Goal: Information Seeking & Learning: Learn about a topic

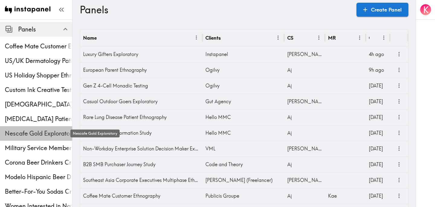
click at [26, 131] on span "Nescafe Gold Exploratory" at bounding box center [38, 133] width 67 height 8
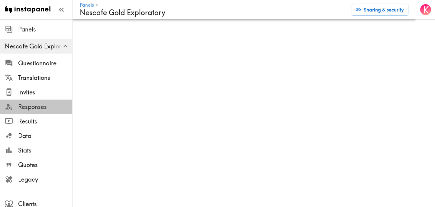
click at [37, 100] on div "Responses" at bounding box center [36, 107] width 72 height 16
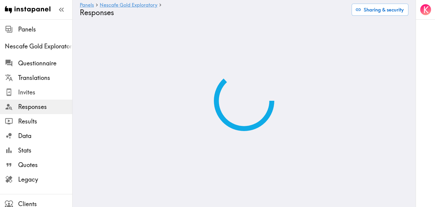
click at [37, 92] on span "Invites" at bounding box center [45, 92] width 54 height 8
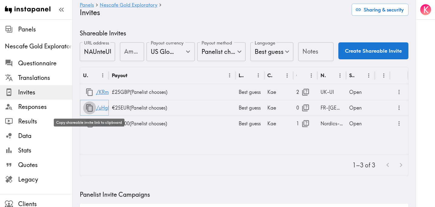
click at [88, 109] on icon "button" at bounding box center [89, 108] width 7 height 8
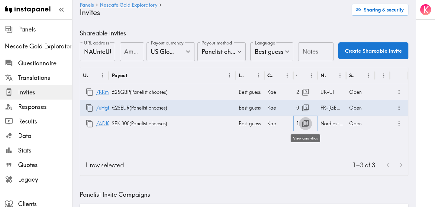
click at [305, 124] on icon "button" at bounding box center [305, 123] width 8 height 8
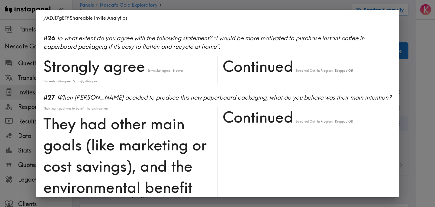
scroll to position [1897, 0]
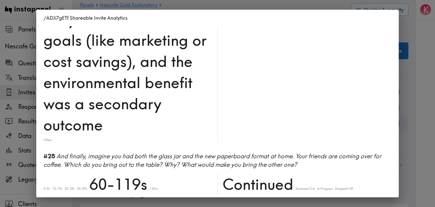
click at [423, 70] on div "/ADJi7gETf Shareable Invite Analytics #1 There is a new instapanel! 10-19s Cont…" at bounding box center [217, 103] width 435 height 207
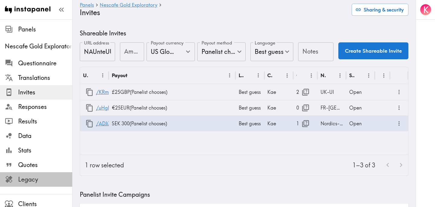
click at [35, 178] on span "Legacy" at bounding box center [45, 179] width 54 height 8
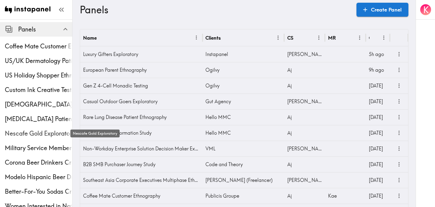
click at [32, 130] on span "Nescafe Gold Exploratory" at bounding box center [38, 133] width 67 height 8
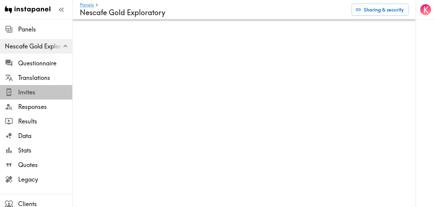
click at [46, 96] on span "Invites" at bounding box center [45, 92] width 54 height 11
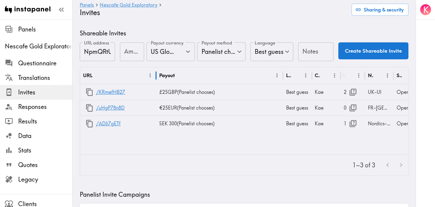
drag, startPoint x: 109, startPoint y: 74, endPoint x: 156, endPoint y: 75, distance: 47.1
click at [156, 75] on div at bounding box center [156, 75] width 3 height 17
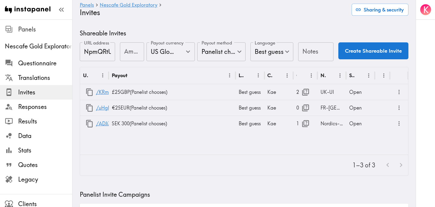
click at [38, 30] on span "Panels" at bounding box center [45, 29] width 54 height 8
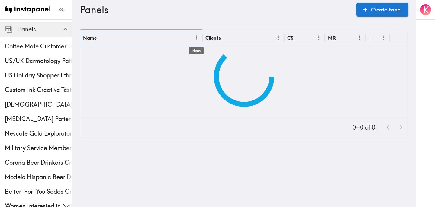
click at [198, 37] on icon "Menu" at bounding box center [196, 37] width 6 height 6
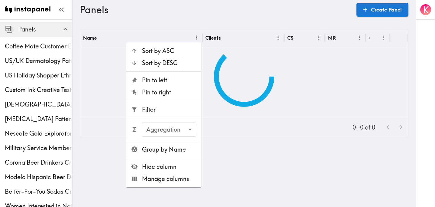
click at [168, 111] on span "Filter" at bounding box center [169, 109] width 54 height 8
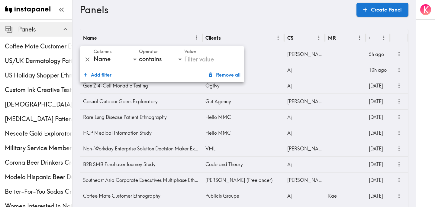
click at [205, 18] on div "Panels Create Panel" at bounding box center [244, 9] width 329 height 19
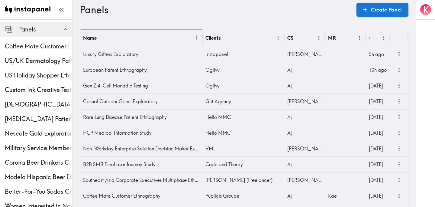
click at [196, 37] on icon "Menu" at bounding box center [196, 37] width 6 height 6
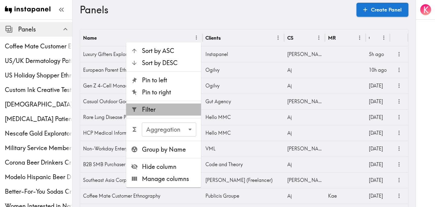
click at [168, 108] on span "Filter" at bounding box center [169, 109] width 54 height 8
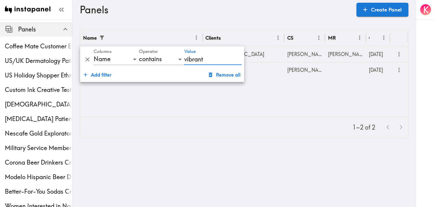
type input "vibrant"
click at [399, 51] on icon "more" at bounding box center [399, 54] width 7 height 7
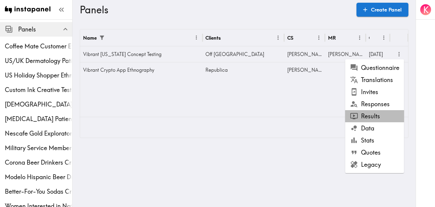
click at [381, 117] on li "Results" at bounding box center [374, 116] width 59 height 12
